Goal: Information Seeking & Learning: Learn about a topic

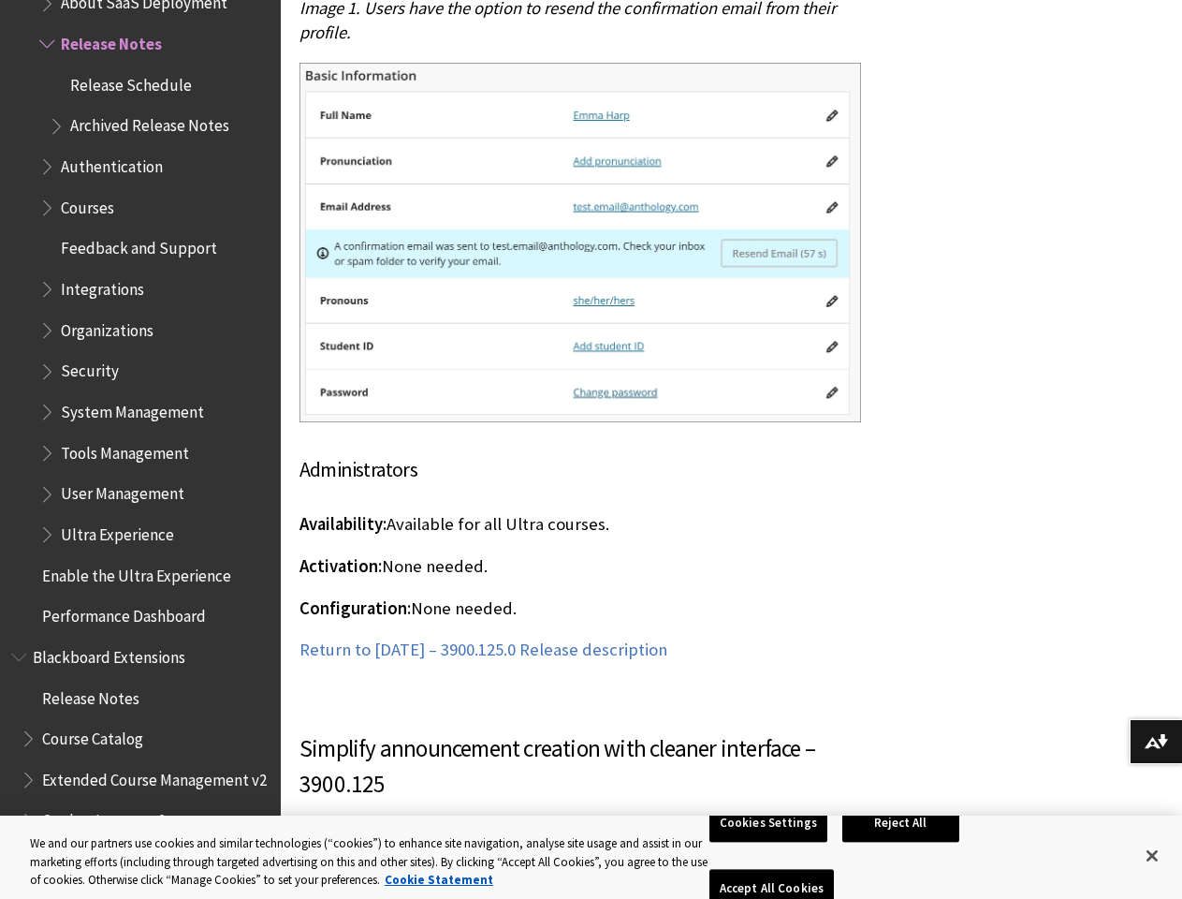
click at [591, 63] on img at bounding box center [581, 242] width 562 height 359
click at [132, 315] on span "Organizations" at bounding box center [107, 326] width 93 height 25
click at [132, 769] on span "Extended Course Management v2" at bounding box center [154, 776] width 225 height 25
click at [1156, 741] on button "Download alternative formats ..." at bounding box center [1156, 741] width 52 height 45
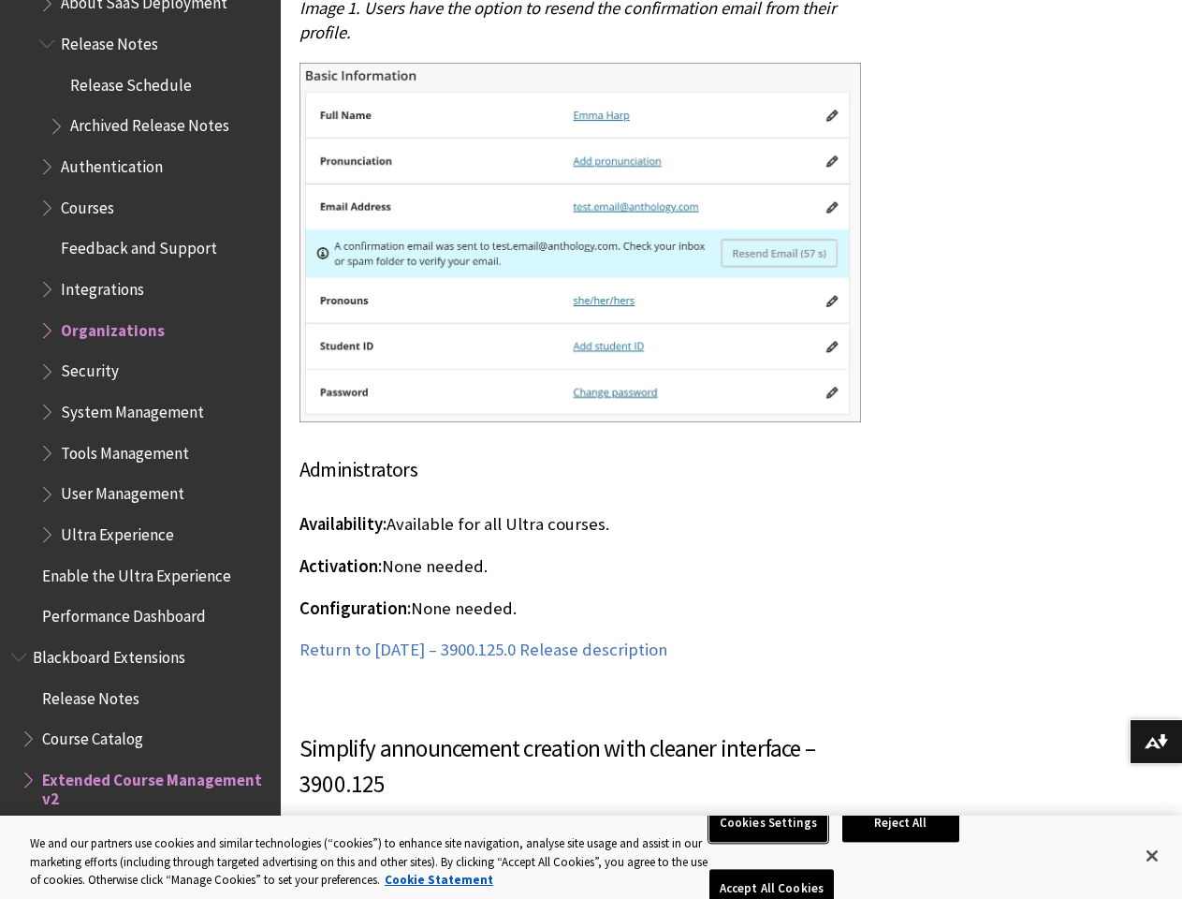
click at [771, 842] on button "Cookies Settings" at bounding box center [768, 822] width 118 height 39
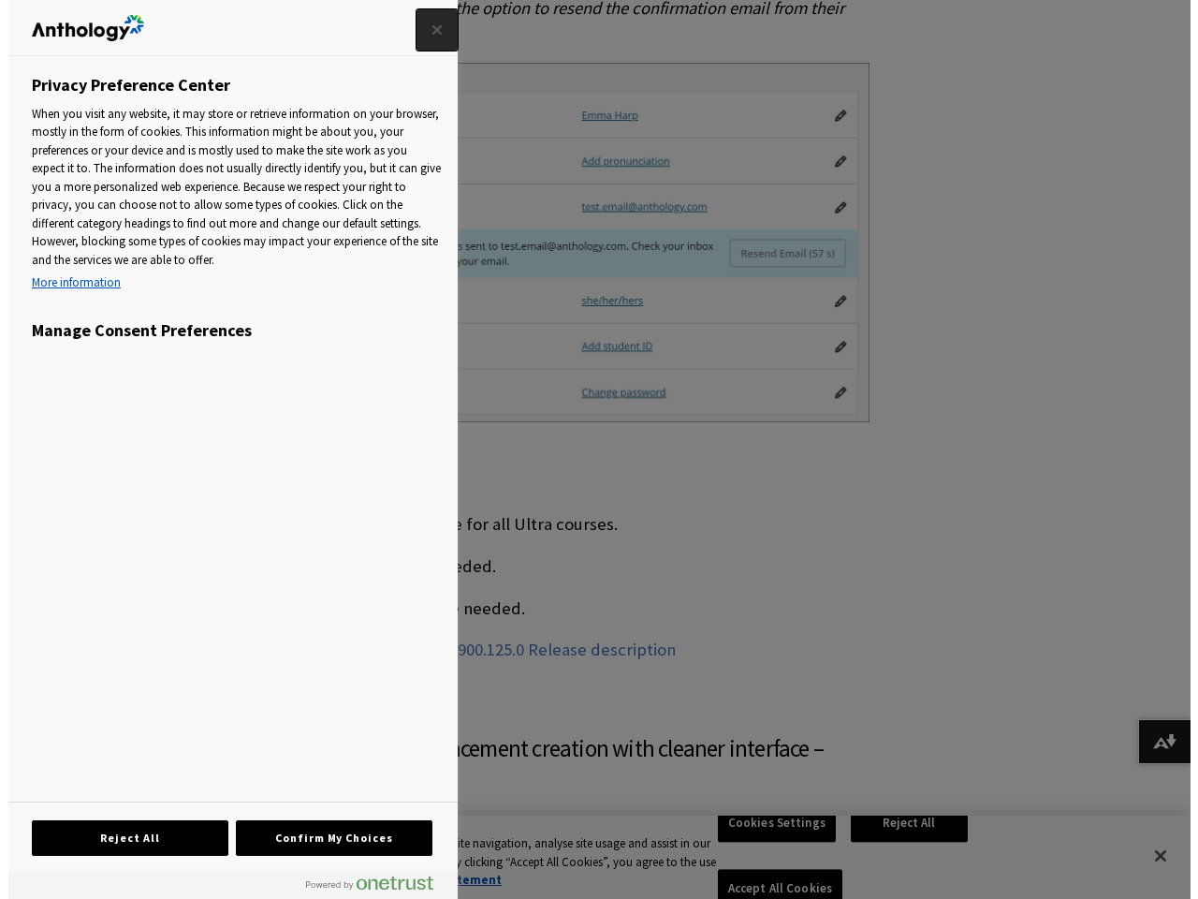
scroll to position [28993, 0]
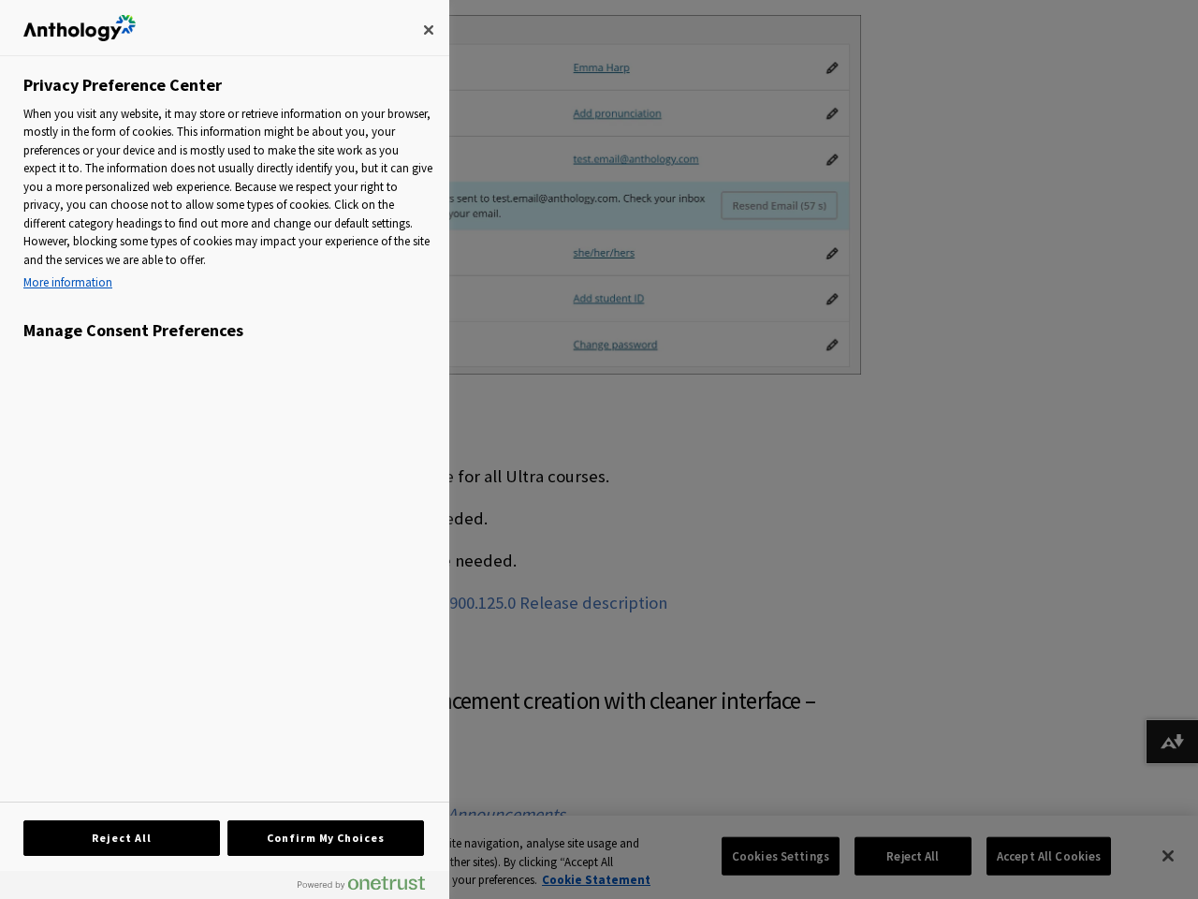
click at [904, 855] on div at bounding box center [599, 449] width 1198 height 899
click at [1036, 855] on div at bounding box center [599, 449] width 1198 height 899
click at [1152, 855] on div at bounding box center [599, 449] width 1198 height 899
